Goal: Task Accomplishment & Management: Complete application form

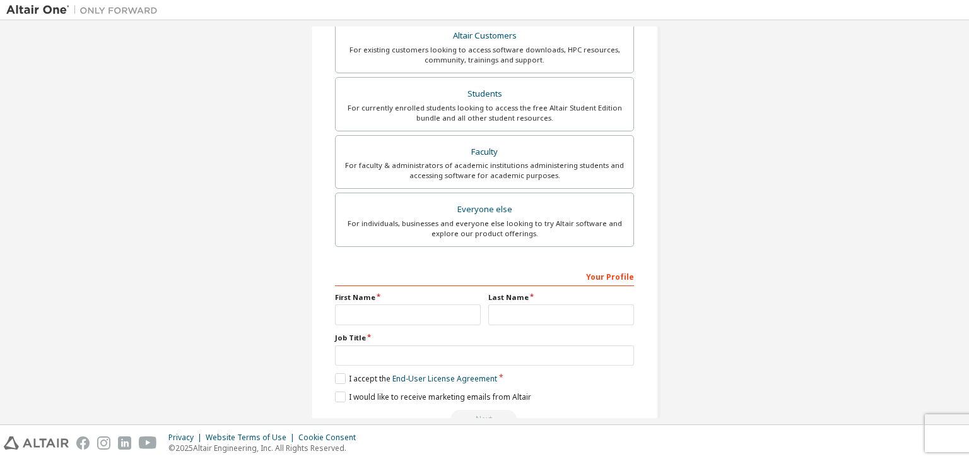
scroll to position [275, 0]
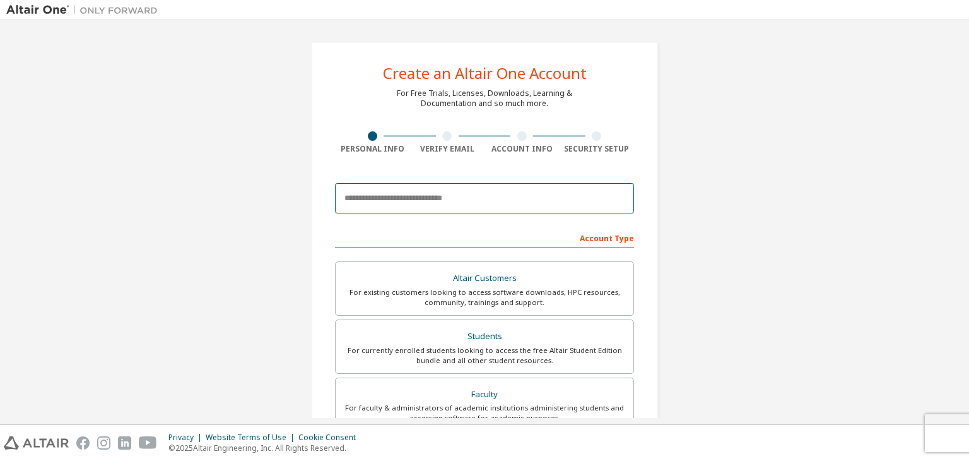
click at [433, 208] on input "email" at bounding box center [484, 198] width 299 height 30
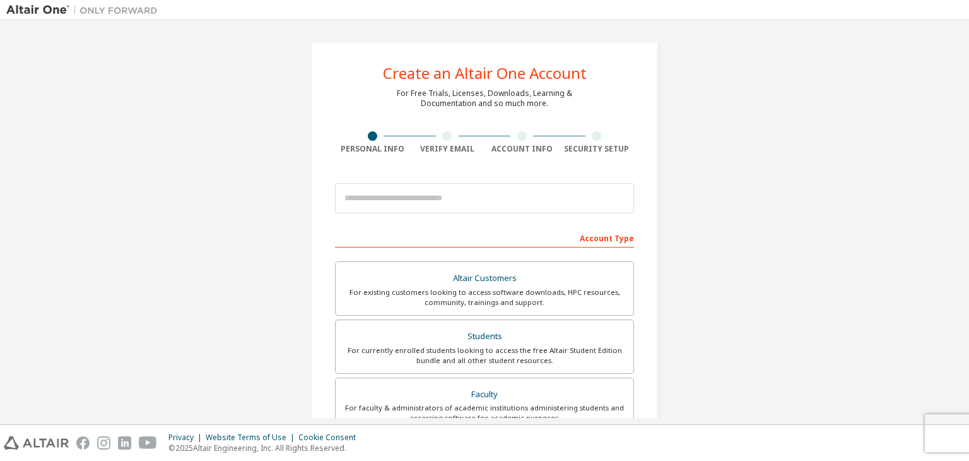
click at [208, 264] on div "Create an Altair One Account For Free Trials, Licenses, Downloads, Learning & D…" at bounding box center [484, 361] width 957 height 668
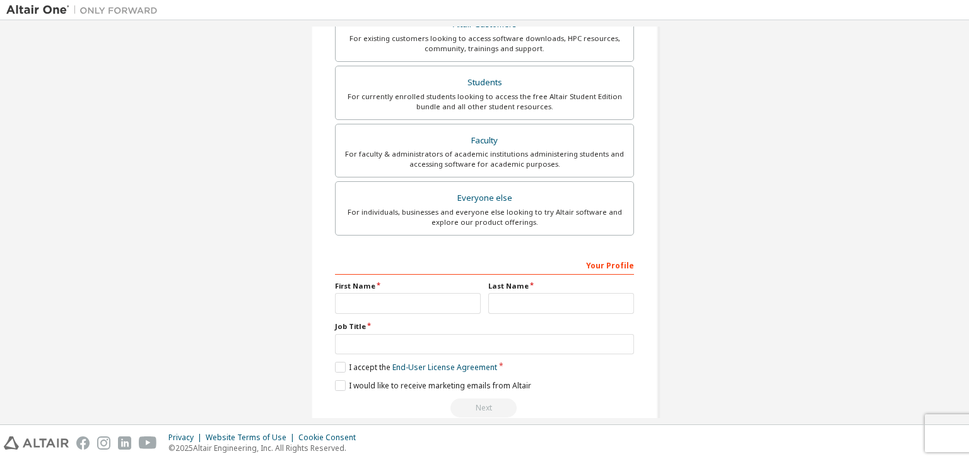
scroll to position [275, 0]
